Goal: Navigation & Orientation: Find specific page/section

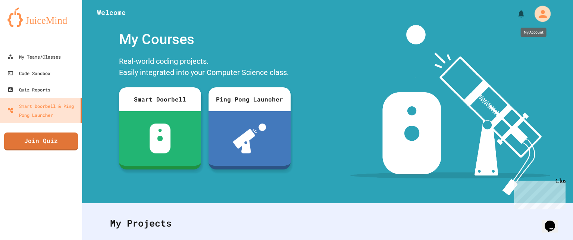
click at [536, 13] on icon "My Account" at bounding box center [542, 14] width 12 height 12
click at [35, 239] on div at bounding box center [286, 240] width 573 height 0
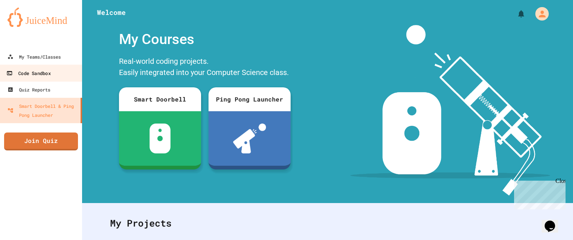
click at [35, 74] on div "Code Sandbox" at bounding box center [28, 73] width 44 height 9
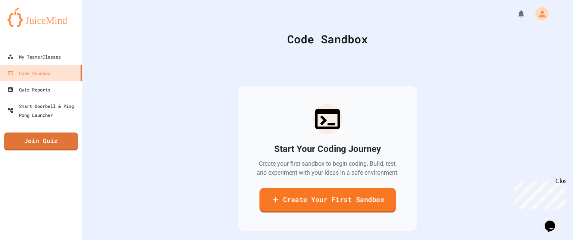
click at [281, 197] on link "Create Your First Sandbox" at bounding box center [327, 200] width 137 height 25
type input "**********"
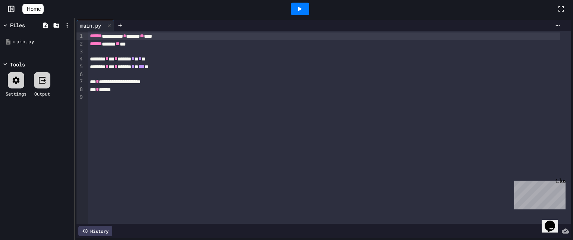
click at [4, 62] on icon at bounding box center [5, 64] width 7 height 7
click at [3, 24] on icon at bounding box center [5, 25] width 7 height 7
click at [34, 11] on span "Home" at bounding box center [34, 8] width 14 height 7
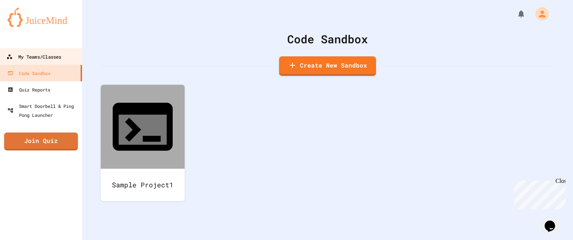
click at [39, 54] on div "My Teams/Classes" at bounding box center [33, 56] width 55 height 9
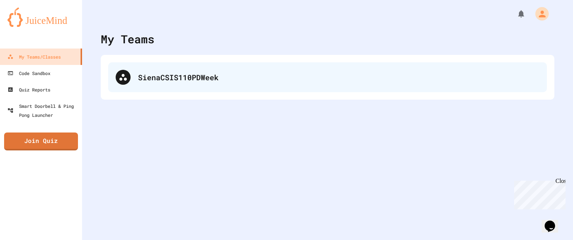
click at [178, 73] on div "SienaCSIS110PDWeek" at bounding box center [338, 77] width 401 height 11
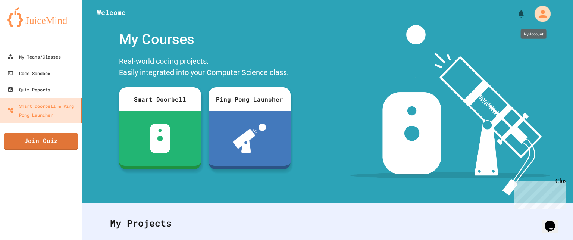
click at [536, 15] on icon "My Account" at bounding box center [542, 14] width 12 height 12
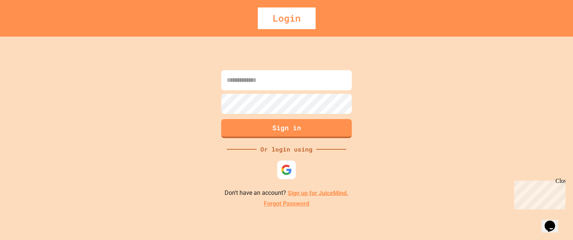
click at [308, 83] on input at bounding box center [286, 80] width 131 height 20
type input "**********"
click at [291, 129] on button "Sign in" at bounding box center [286, 127] width 133 height 19
click at [259, 126] on button "Sign in" at bounding box center [286, 127] width 133 height 19
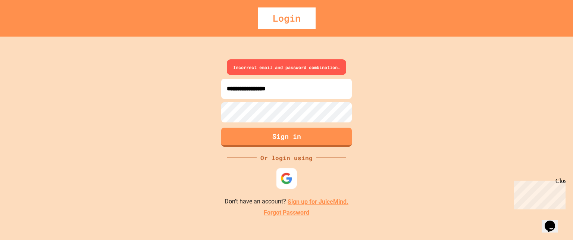
click at [289, 181] on img at bounding box center [287, 178] width 12 height 12
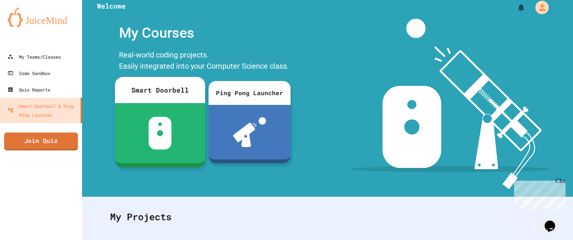
scroll to position [6, 0]
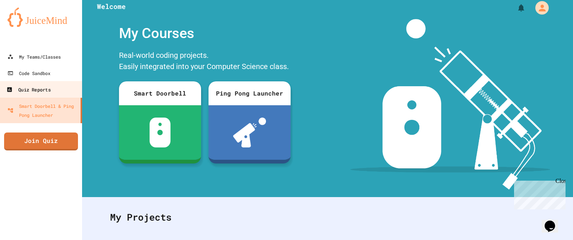
click at [25, 90] on div "Quiz Reports" at bounding box center [28, 89] width 44 height 9
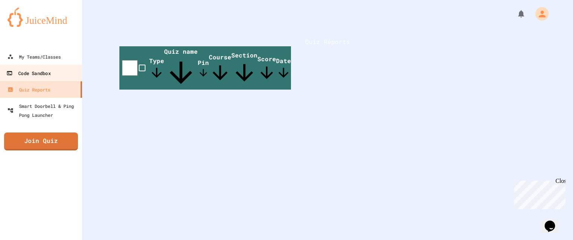
click at [36, 65] on link "Code Sandbox" at bounding box center [41, 73] width 85 height 17
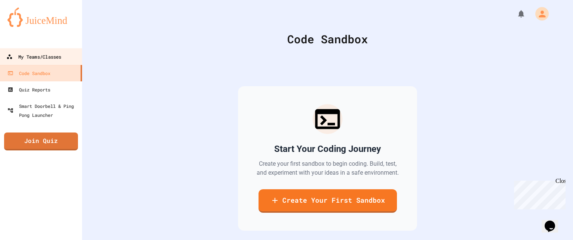
click at [40, 56] on div "My Teams/Classes" at bounding box center [33, 56] width 55 height 9
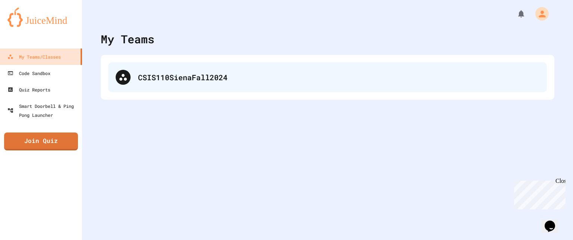
click at [165, 84] on div "CSIS110SienaFall2024" at bounding box center [327, 77] width 439 height 30
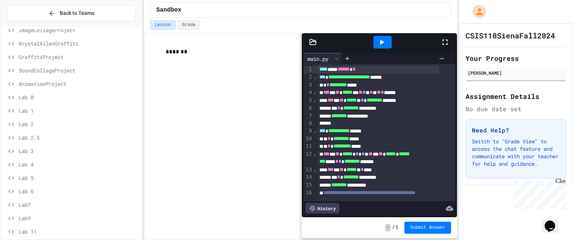
scroll to position [67, 0]
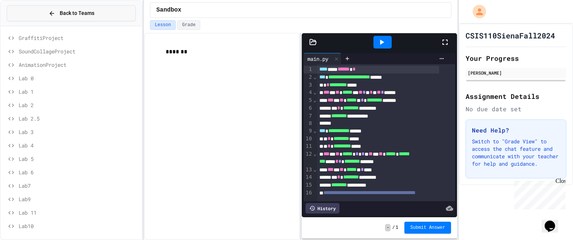
click at [102, 14] on button "Back to Teams" at bounding box center [71, 13] width 129 height 16
